Goal: Navigation & Orientation: Find specific page/section

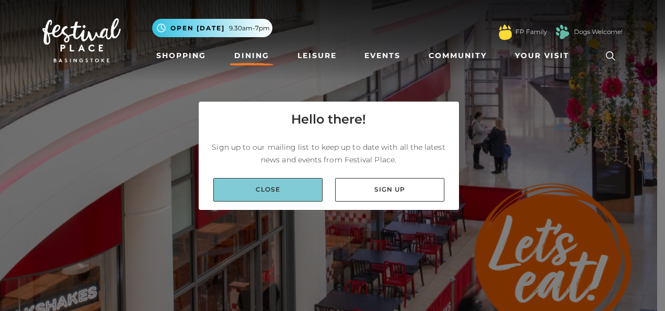
click at [297, 184] on link "Close" at bounding box center [267, 190] width 109 height 24
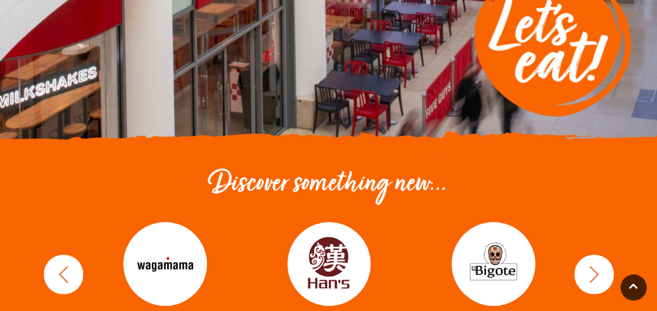
scroll to position [418, 0]
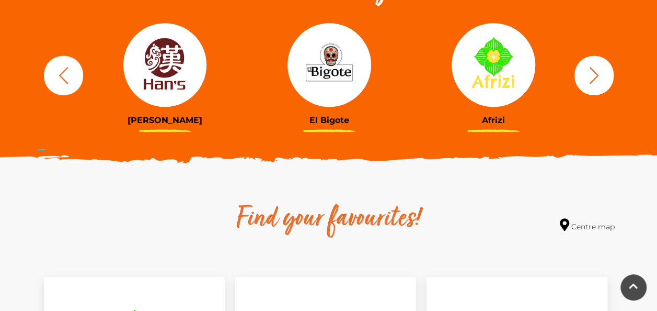
click at [594, 74] on icon "button" at bounding box center [594, 74] width 19 height 19
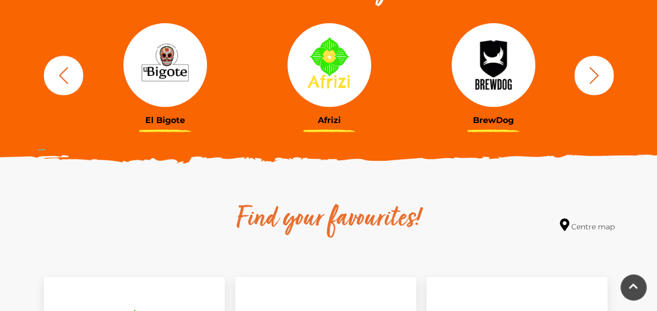
click at [594, 74] on icon "button" at bounding box center [594, 74] width 19 height 19
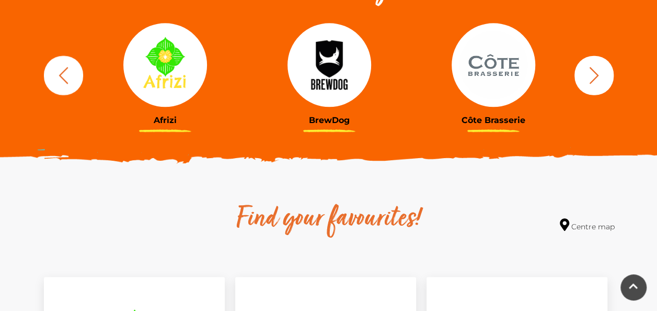
click at [594, 74] on icon "button" at bounding box center [594, 74] width 19 height 19
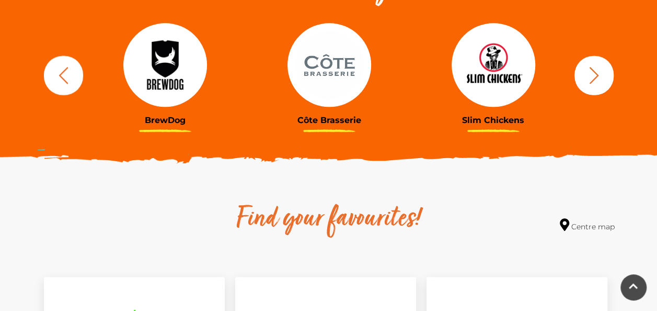
click at [594, 74] on icon "button" at bounding box center [594, 74] width 19 height 19
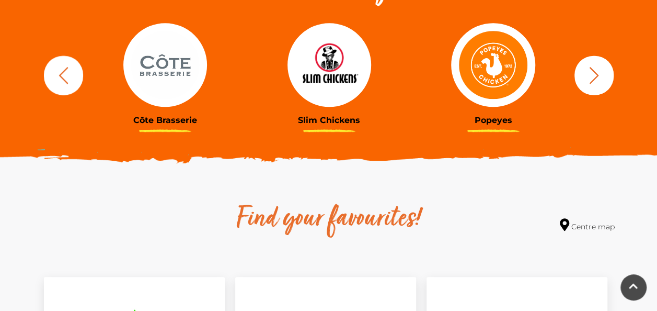
click at [594, 74] on icon "button" at bounding box center [594, 74] width 19 height 19
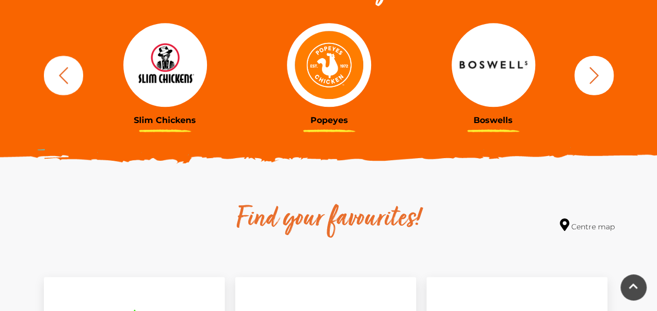
click at [594, 73] on icon "button" at bounding box center [594, 74] width 19 height 19
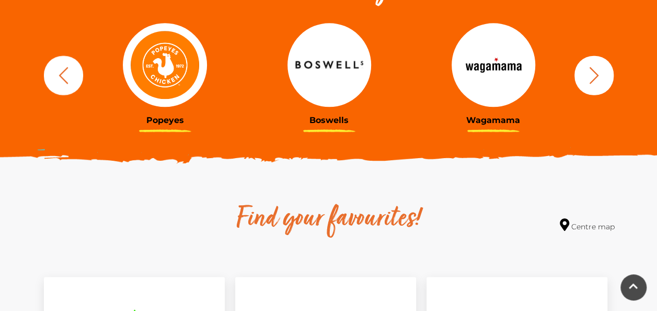
click at [594, 73] on icon "button" at bounding box center [594, 74] width 19 height 19
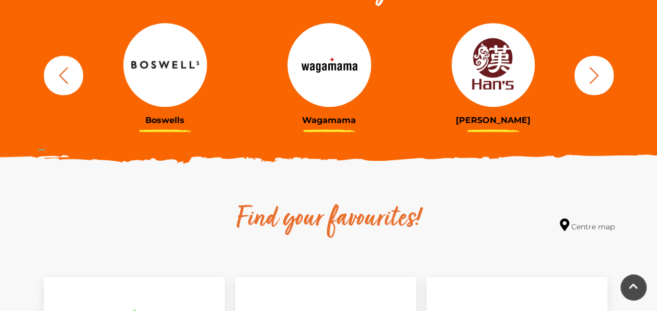
click at [594, 73] on icon "button" at bounding box center [594, 74] width 19 height 19
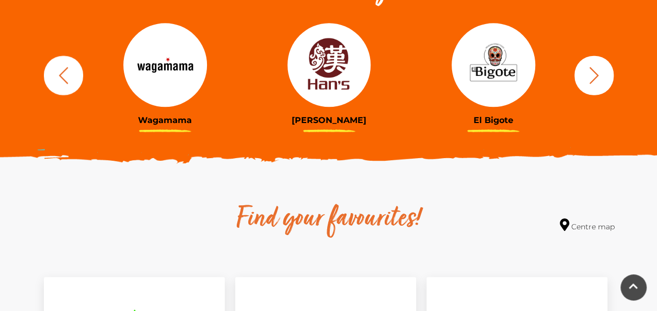
click at [594, 73] on icon "button" at bounding box center [594, 74] width 19 height 19
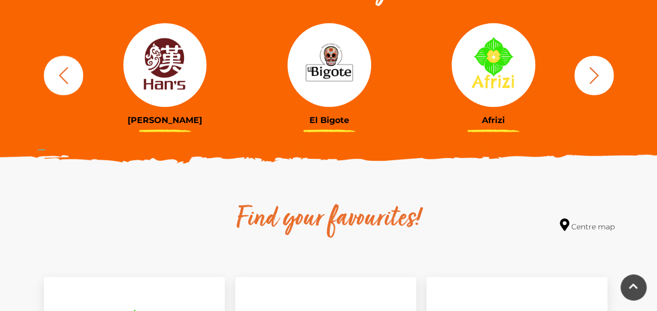
click at [594, 73] on icon "button" at bounding box center [594, 74] width 19 height 19
